Goal: Information Seeking & Learning: Learn about a topic

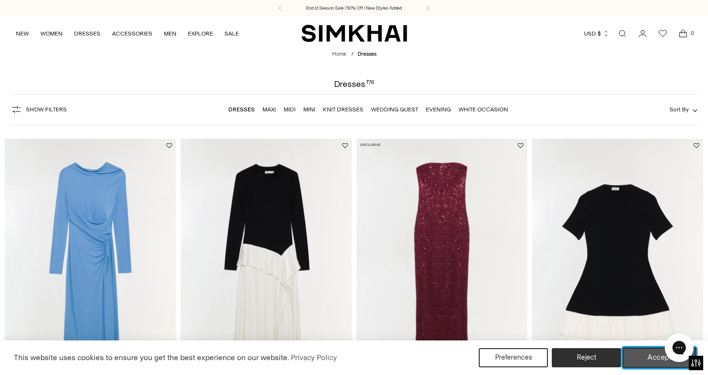
click at [638, 359] on button "Accept" at bounding box center [659, 358] width 73 height 20
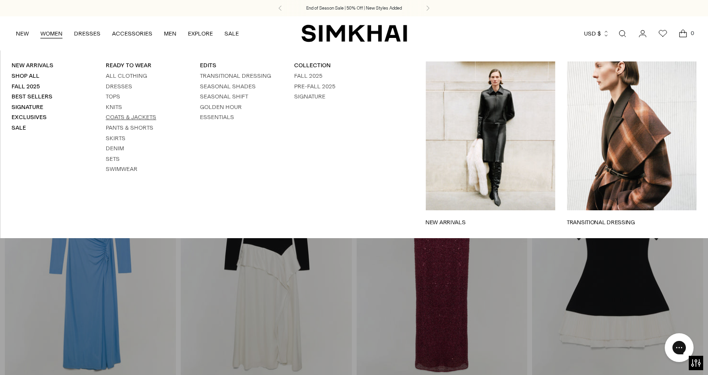
click at [115, 115] on link "Coats & Jackets" at bounding box center [131, 117] width 50 height 7
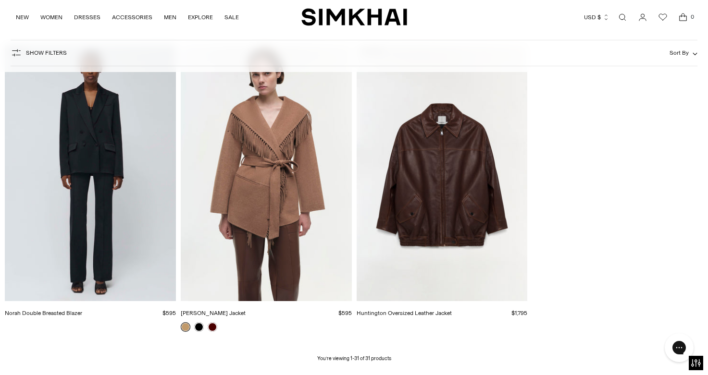
scroll to position [2277, 0]
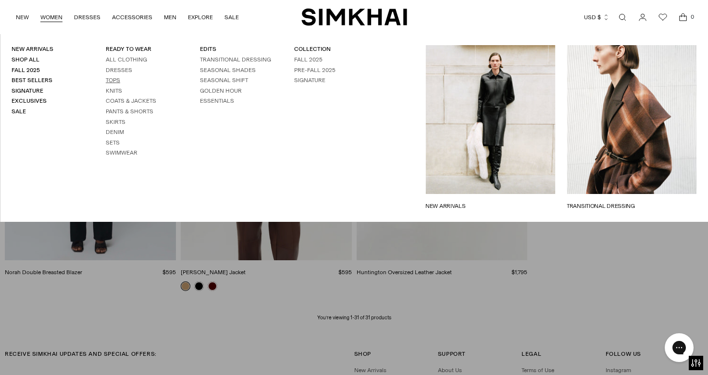
click at [114, 80] on link "Tops" at bounding box center [113, 80] width 14 height 7
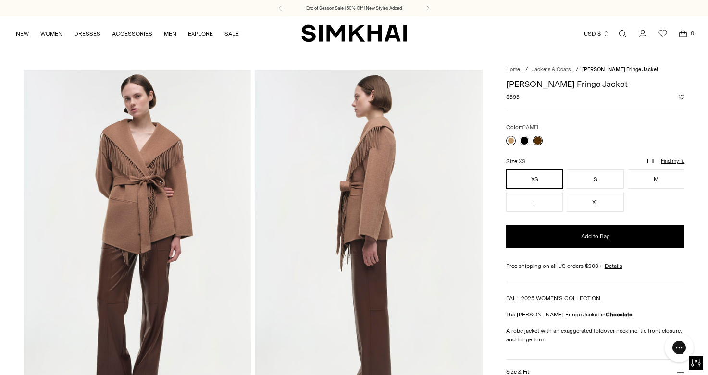
click at [506, 140] on link at bounding box center [511, 141] width 10 height 10
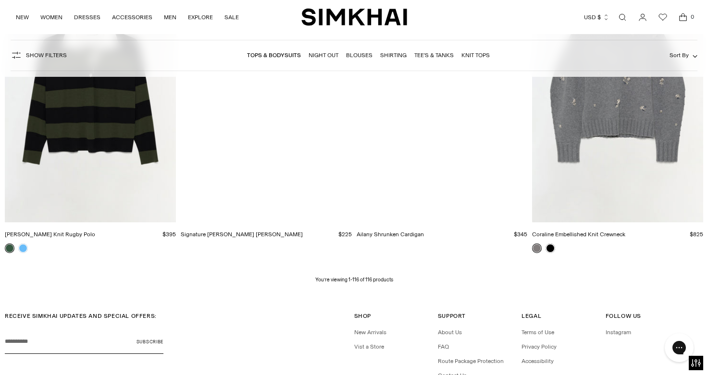
scroll to position [8802, 0]
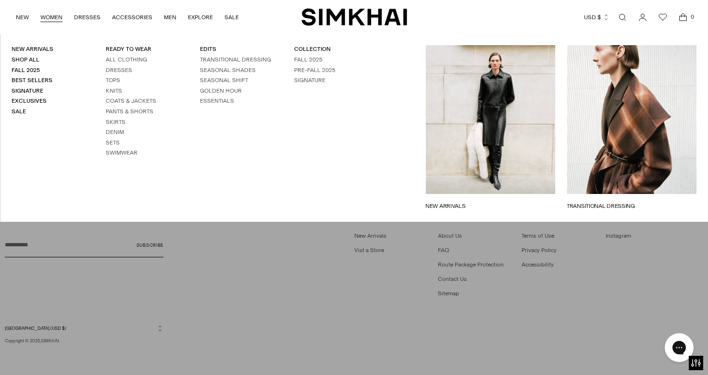
click at [116, 74] on ul "All Clothing Dresses Tops Knits Coats & Jackets Pants & Shorts Skirts Denim Set…" at bounding box center [141, 106] width 71 height 101
click at [121, 63] on li "All Clothing" at bounding box center [141, 60] width 71 height 8
click at [121, 72] on link "Dresses" at bounding box center [119, 70] width 26 height 7
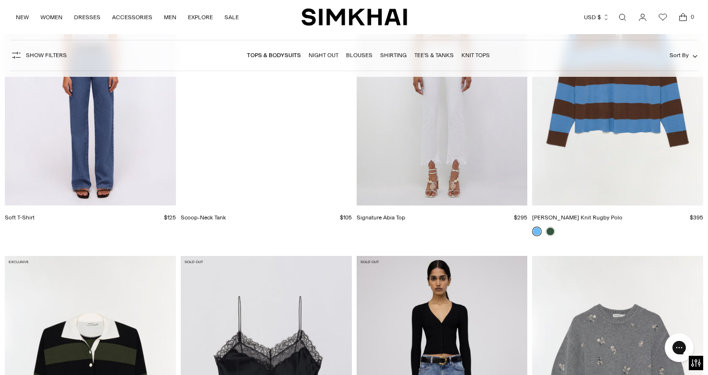
scroll to position [8436, 0]
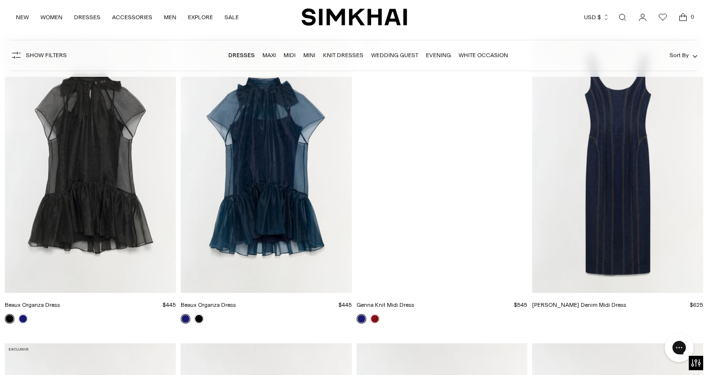
scroll to position [1902, 0]
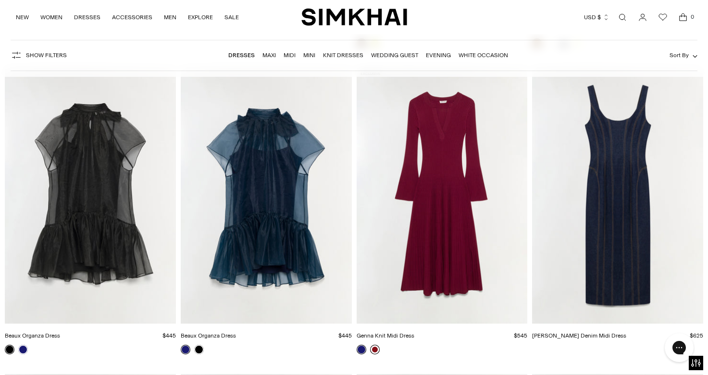
click at [373, 351] on link at bounding box center [375, 350] width 10 height 10
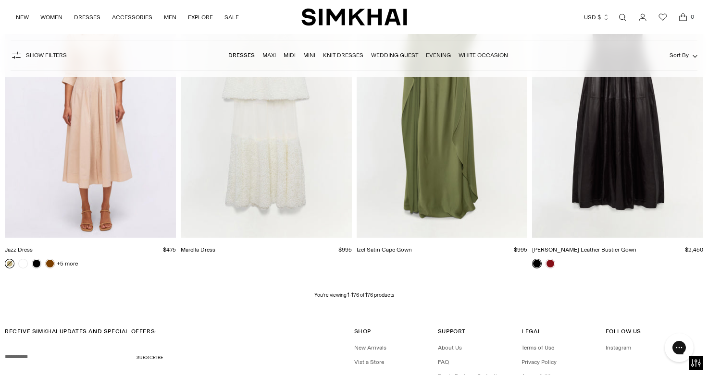
scroll to position [13404, 0]
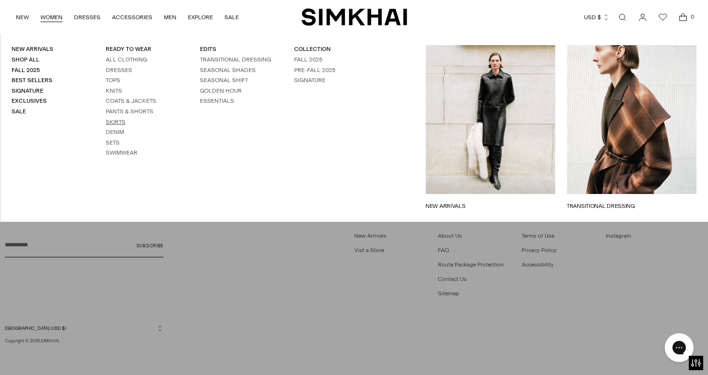
click at [116, 123] on link "Skirts" at bounding box center [116, 122] width 20 height 7
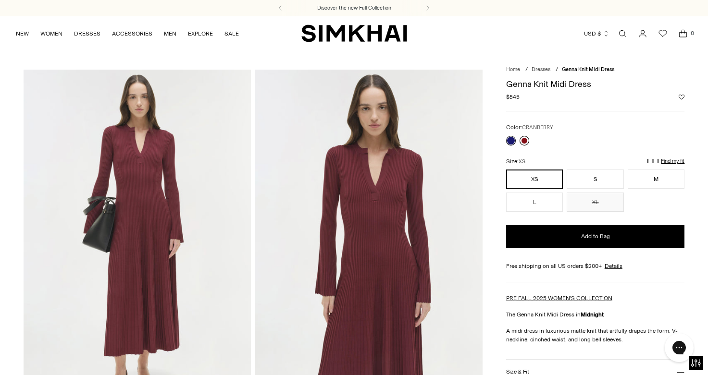
click at [519, 138] on div at bounding box center [517, 140] width 27 height 13
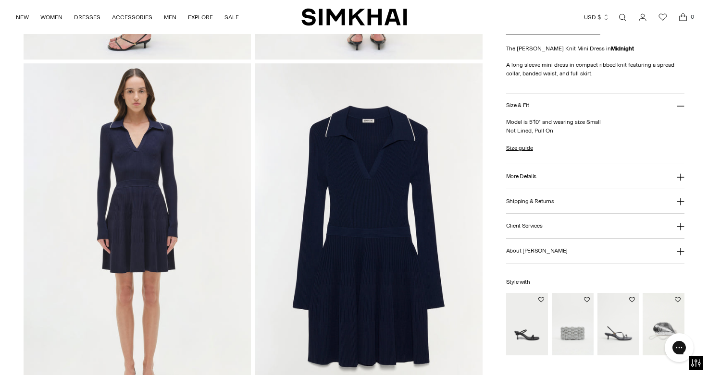
scroll to position [698, 0]
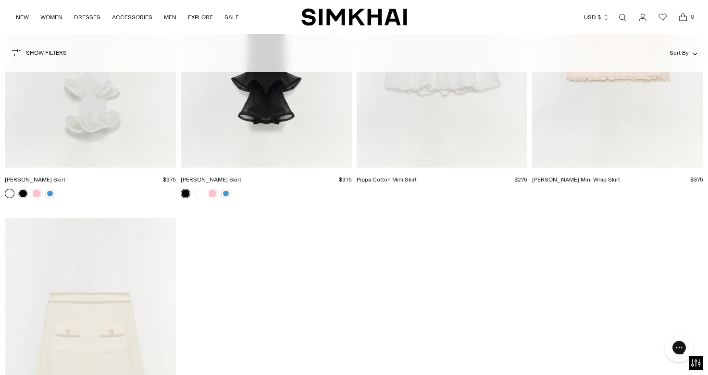
scroll to position [1914, 0]
